Goal: Task Accomplishment & Management: Use online tool/utility

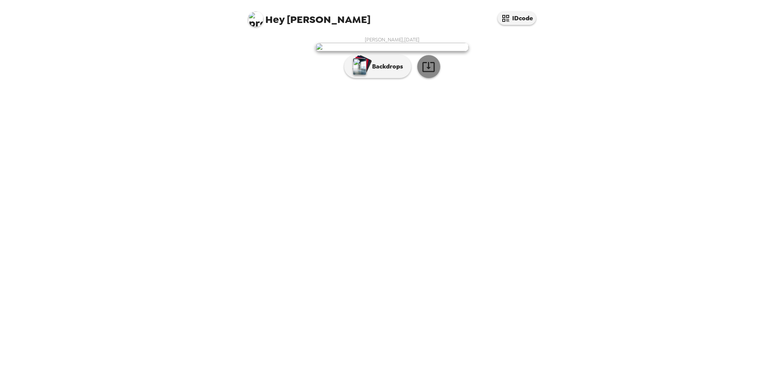
click at [434, 73] on icon "button" at bounding box center [428, 66] width 13 height 13
click at [389, 71] on p "Backdrops" at bounding box center [385, 66] width 35 height 9
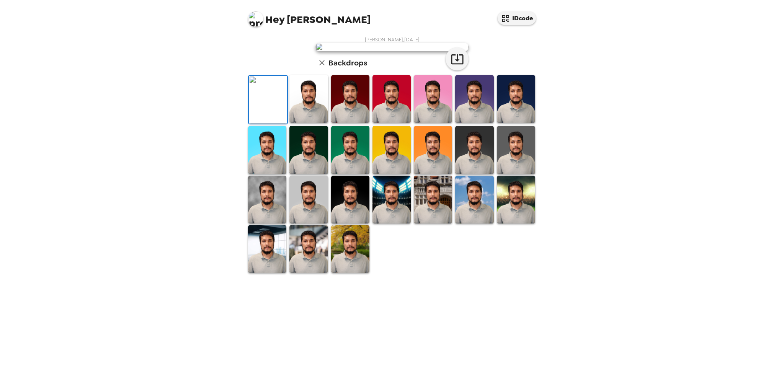
scroll to position [44, 0]
click at [515, 223] on img at bounding box center [516, 200] width 38 height 48
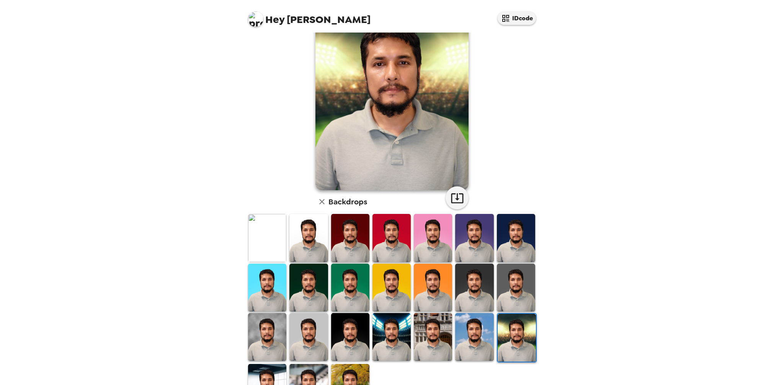
click at [478, 331] on img at bounding box center [474, 337] width 38 height 48
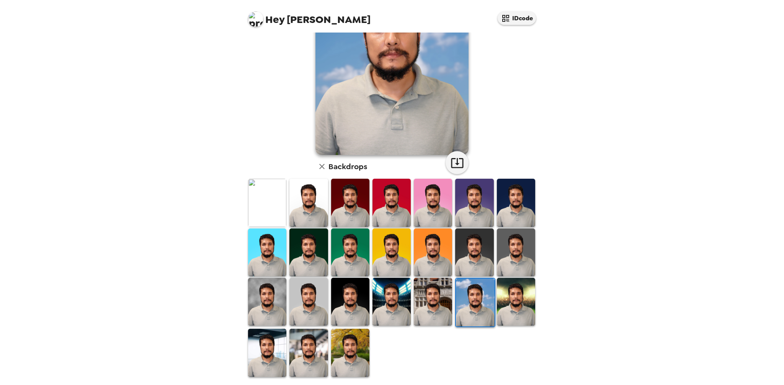
click at [346, 350] on img at bounding box center [350, 353] width 38 height 48
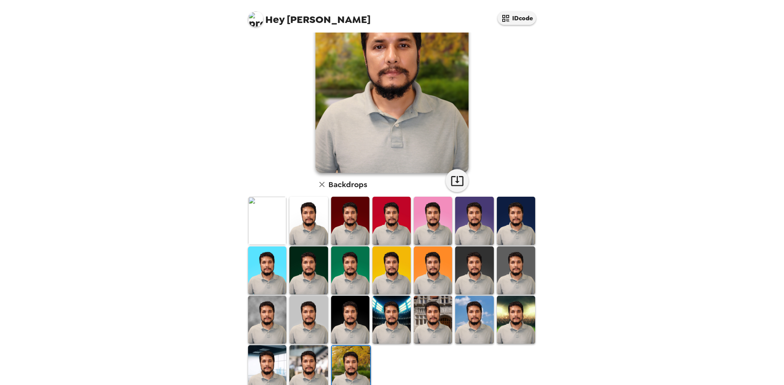
scroll to position [62, 0]
click at [302, 272] on img at bounding box center [308, 270] width 38 height 48
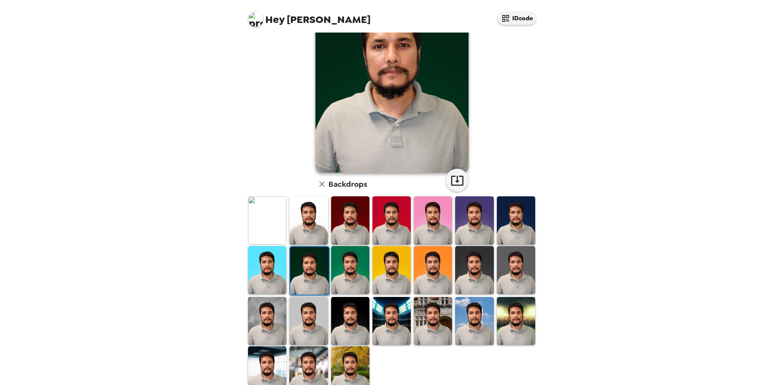
scroll to position [60, 0]
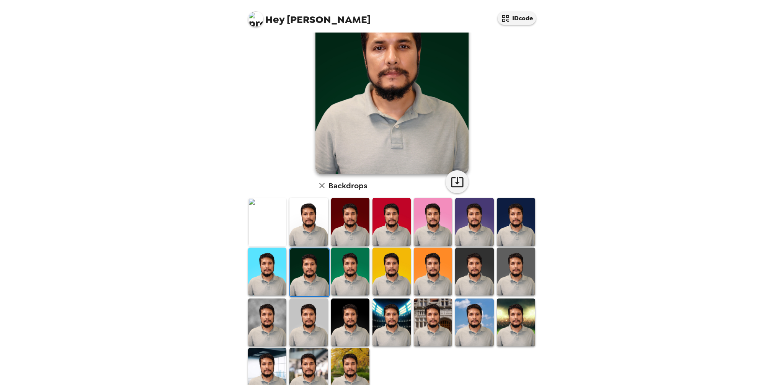
click at [525, 220] on img at bounding box center [516, 222] width 38 height 48
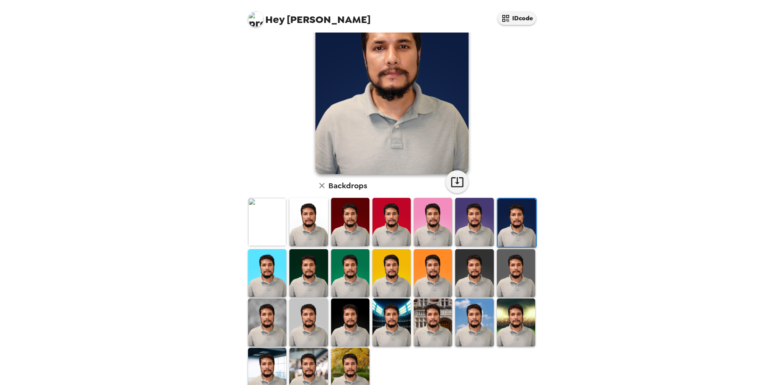
click at [384, 212] on img at bounding box center [391, 222] width 38 height 48
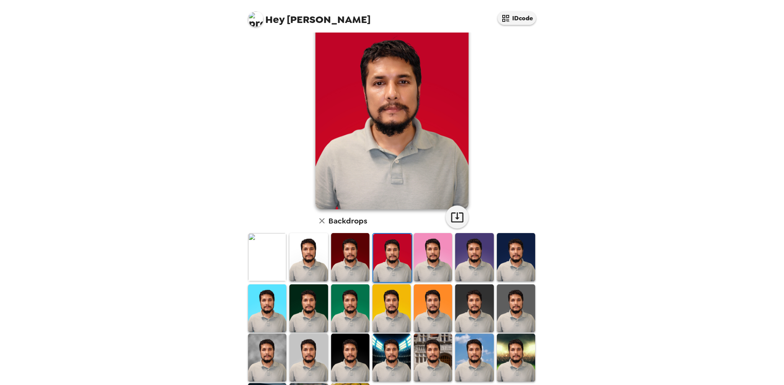
scroll to position [0, 0]
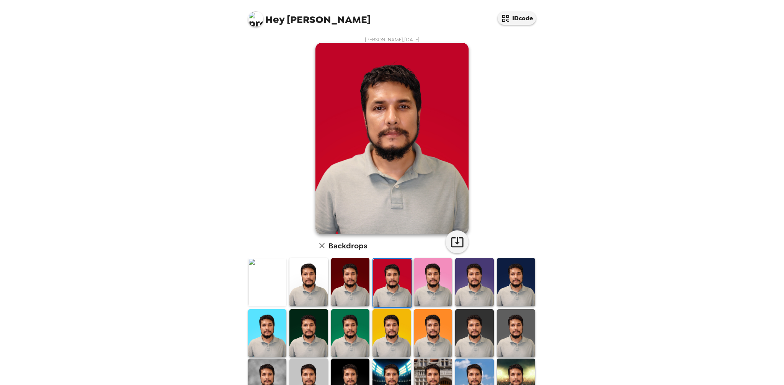
click at [275, 279] on img at bounding box center [267, 282] width 38 height 48
